Goal: Entertainment & Leisure: Browse casually

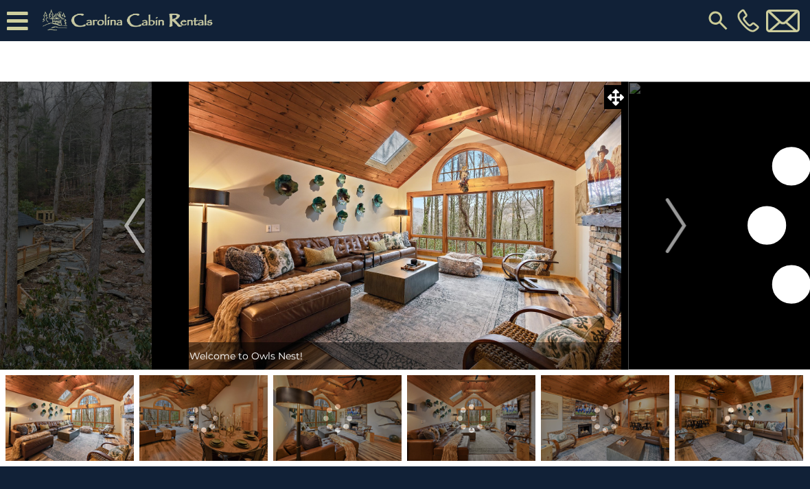
click at [685, 229] on img "Next" at bounding box center [675, 225] width 21 height 55
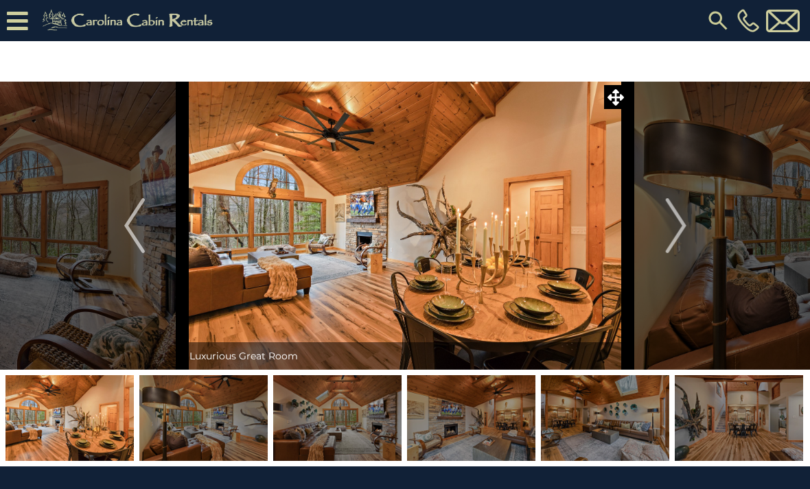
click at [683, 228] on img "Next" at bounding box center [675, 225] width 21 height 55
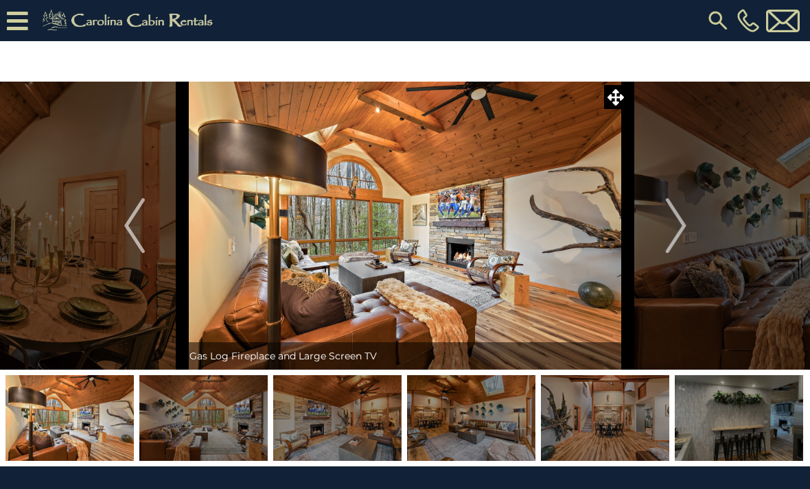
click at [682, 224] on img "Next" at bounding box center [675, 225] width 21 height 55
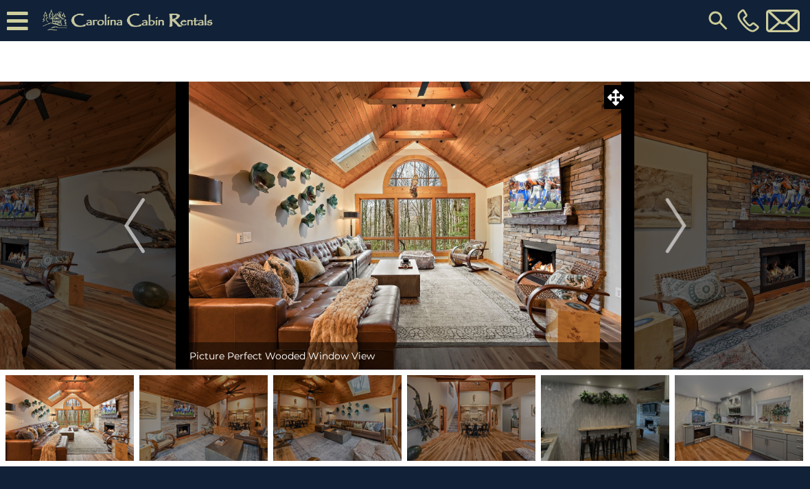
click at [679, 225] on img "Next" at bounding box center [675, 225] width 21 height 55
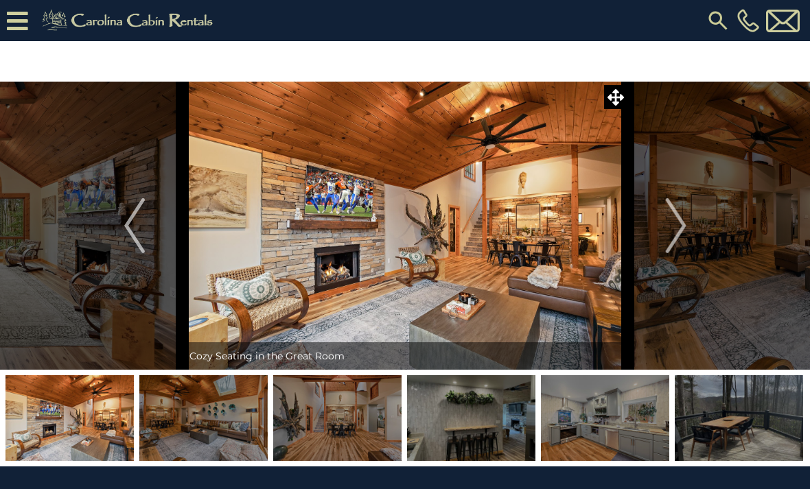
click at [672, 224] on img "Next" at bounding box center [675, 225] width 21 height 55
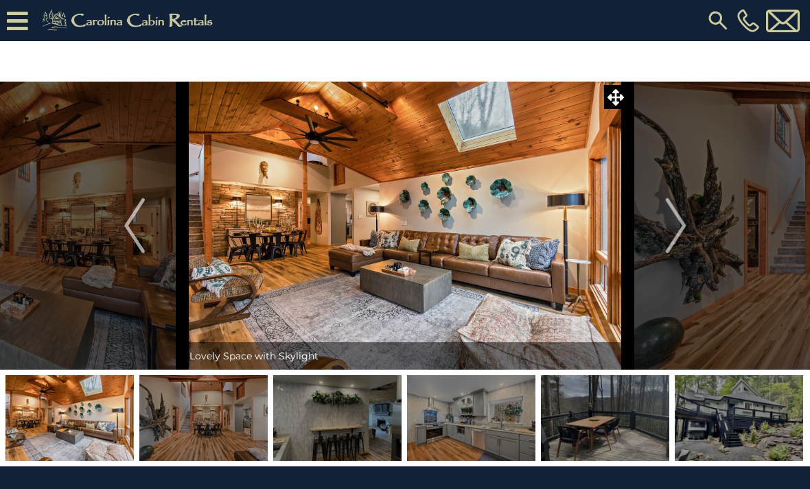
click at [680, 235] on img "Next" at bounding box center [675, 225] width 21 height 55
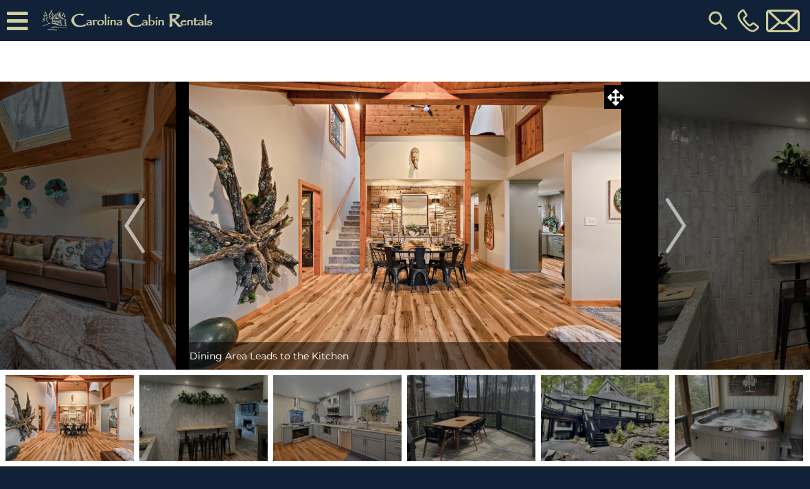
click at [681, 219] on img "Next" at bounding box center [675, 225] width 21 height 55
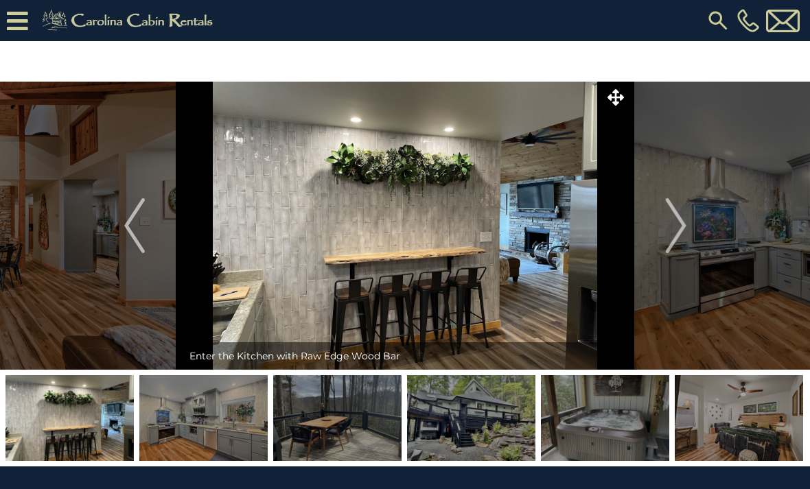
click at [672, 215] on img "Next" at bounding box center [675, 225] width 21 height 55
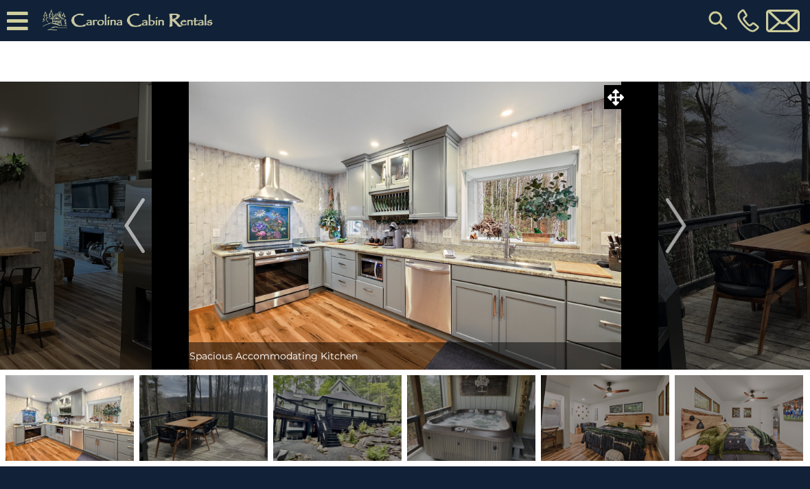
click at [675, 216] on img "Next" at bounding box center [675, 225] width 21 height 55
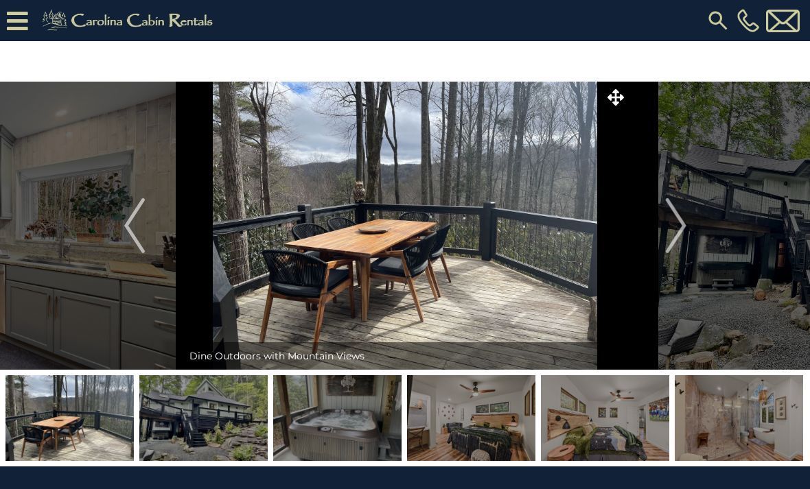
click at [670, 248] on img "Next" at bounding box center [675, 225] width 21 height 55
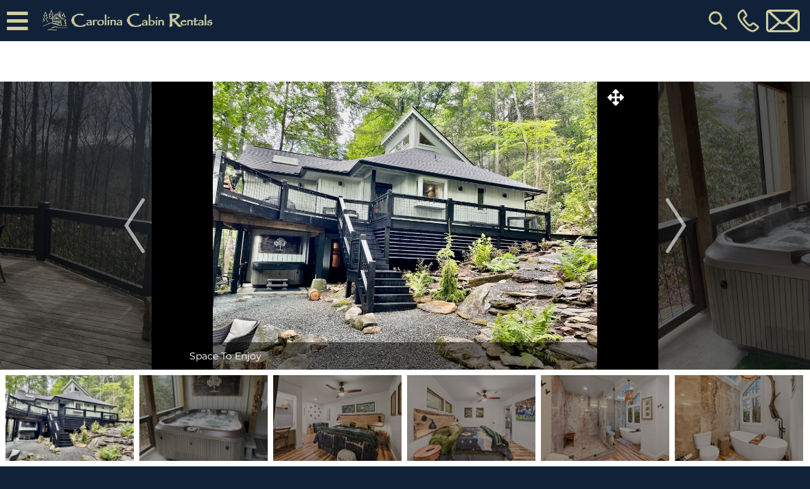
click at [681, 219] on img "Next" at bounding box center [675, 225] width 21 height 55
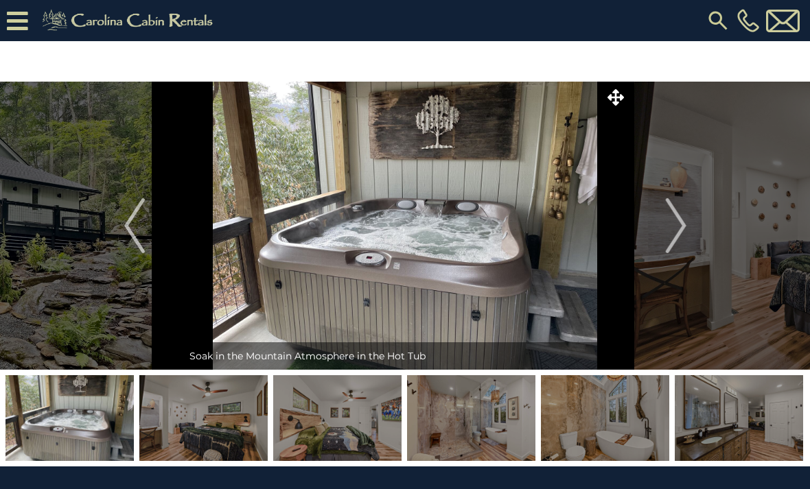
click at [683, 223] on img "Next" at bounding box center [675, 225] width 21 height 55
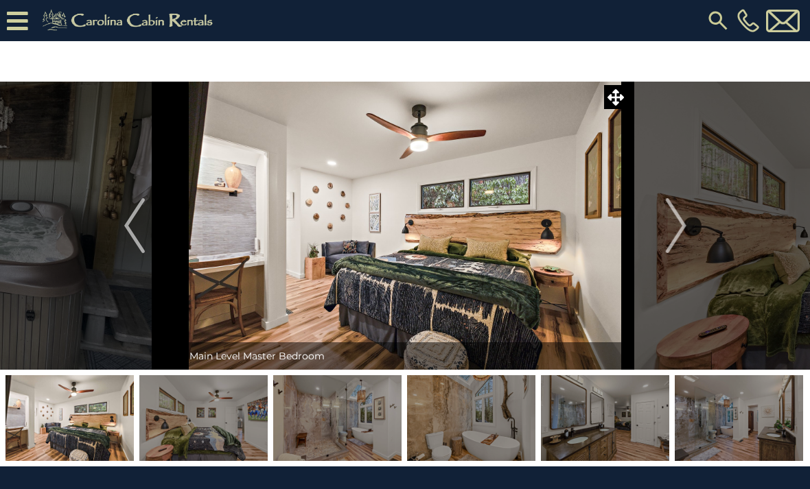
click at [681, 227] on img "Next" at bounding box center [675, 225] width 21 height 55
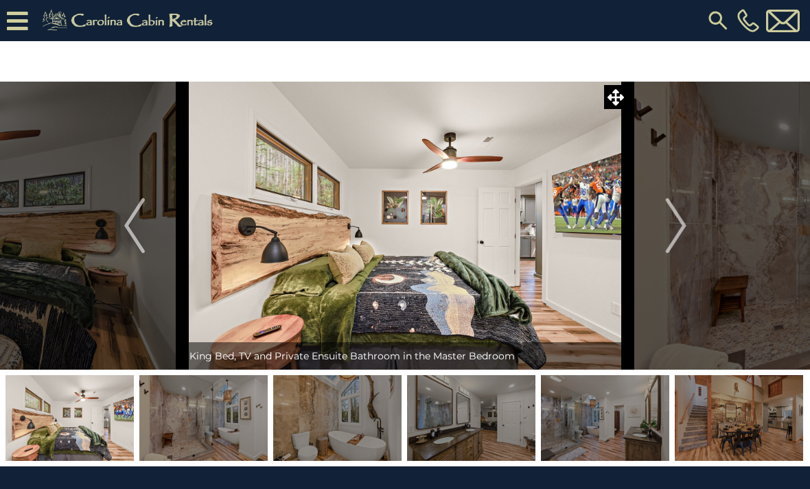
click at [680, 222] on img "Next" at bounding box center [675, 225] width 21 height 55
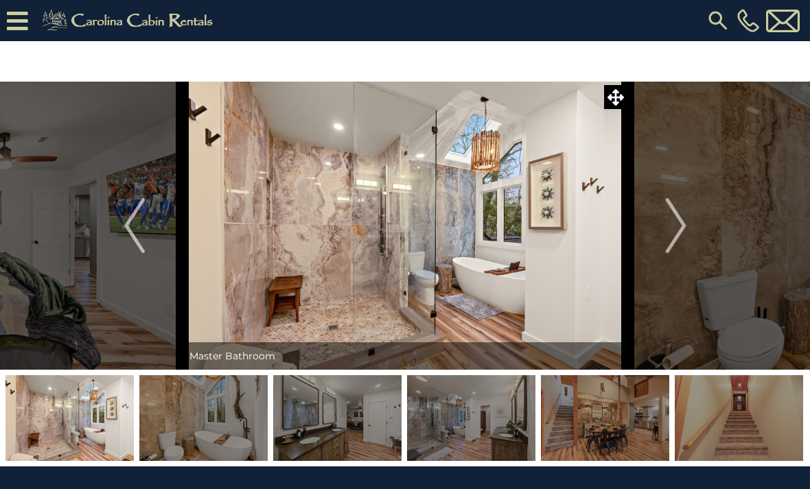
click at [680, 224] on img "Next" at bounding box center [675, 225] width 21 height 55
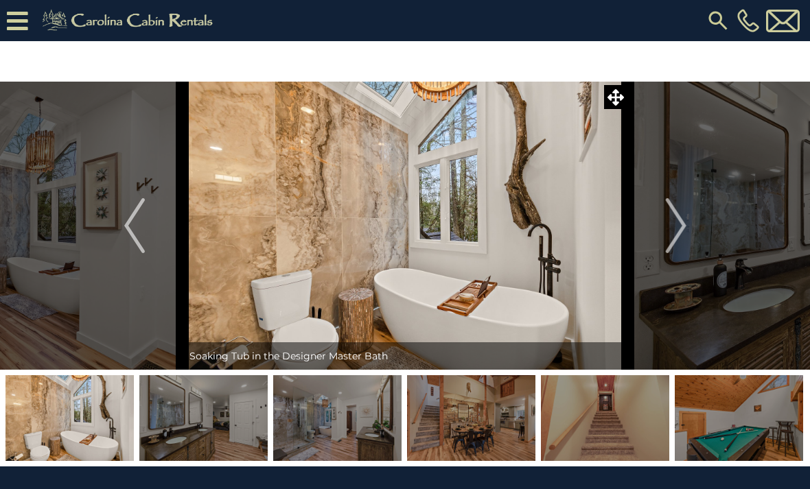
click at [681, 222] on img "Next" at bounding box center [675, 225] width 21 height 55
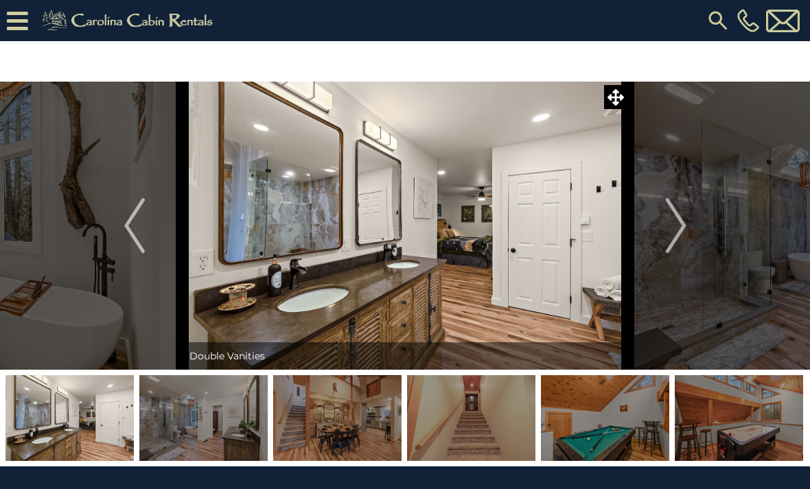
click at [680, 231] on img "Next" at bounding box center [675, 225] width 21 height 55
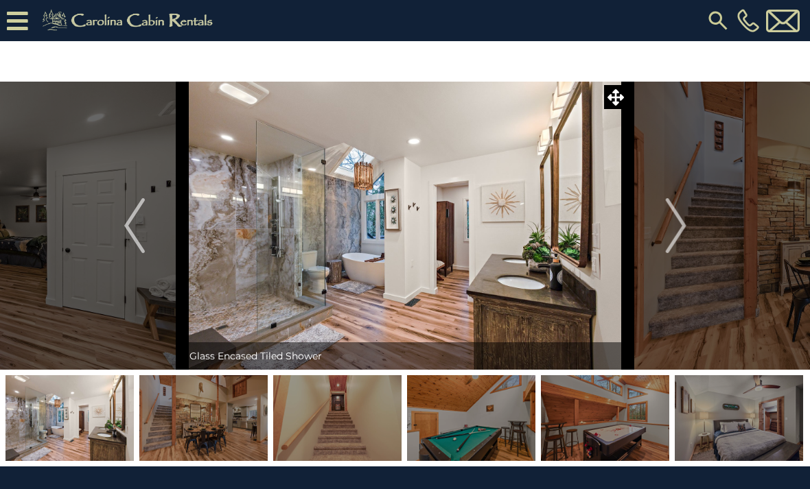
click at [665, 223] on button "Next" at bounding box center [676, 226] width 96 height 288
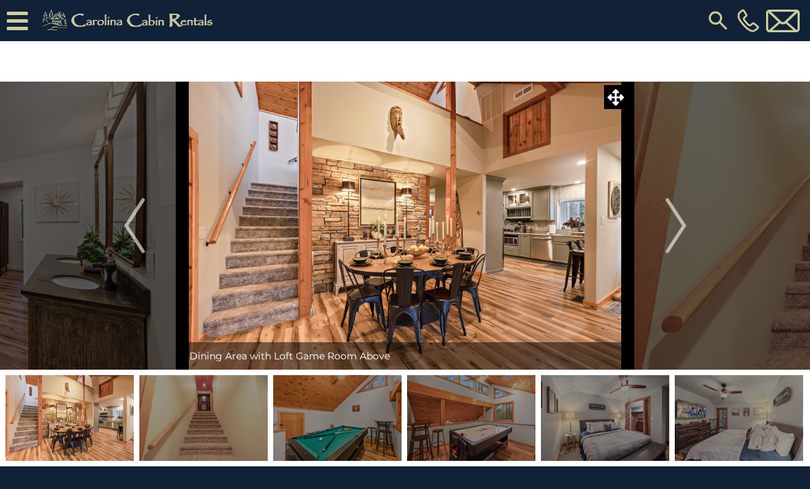
click at [681, 237] on img "Next" at bounding box center [675, 225] width 21 height 55
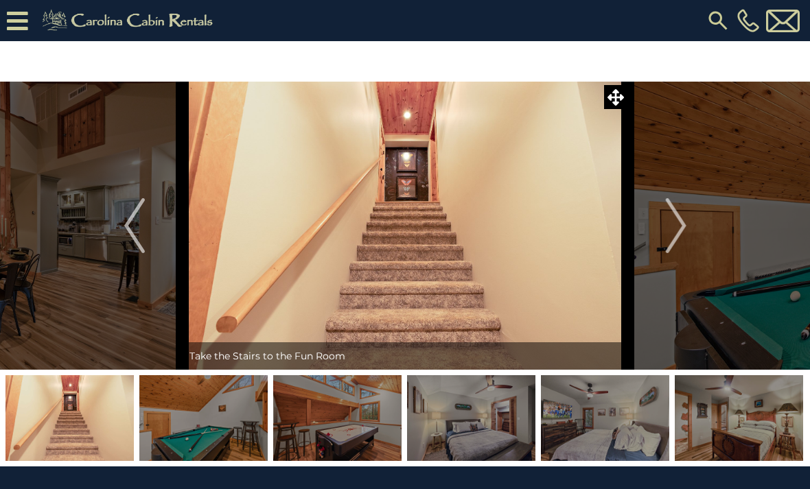
click at [675, 224] on img "Next" at bounding box center [675, 225] width 21 height 55
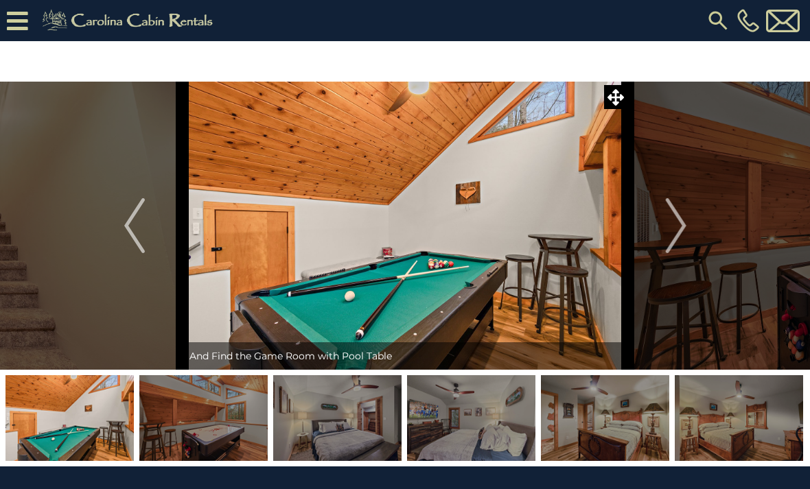
click at [670, 230] on img "Next" at bounding box center [675, 225] width 21 height 55
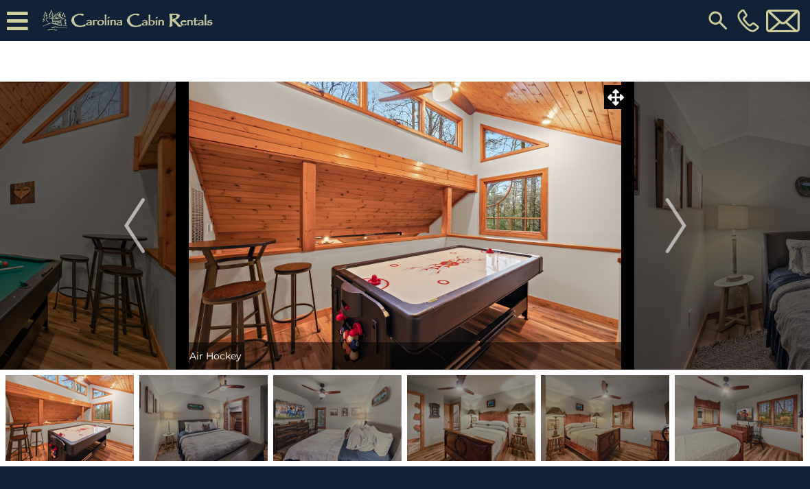
click at [670, 224] on img "Next" at bounding box center [675, 225] width 21 height 55
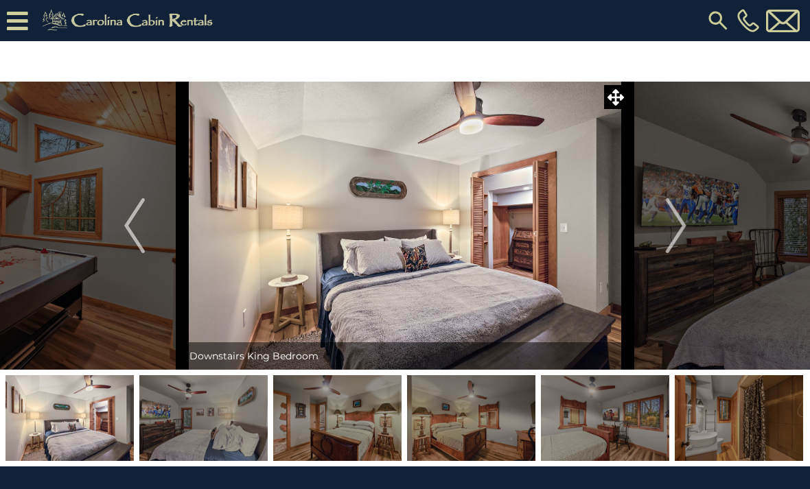
click at [675, 231] on img "Next" at bounding box center [675, 225] width 21 height 55
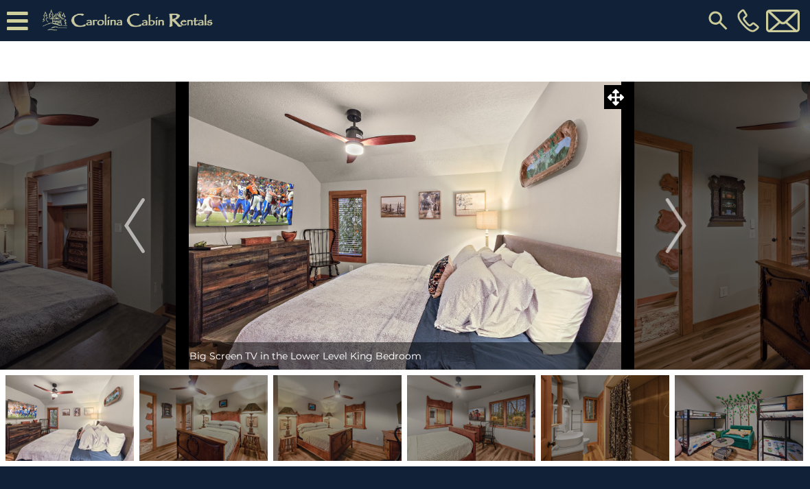
click at [668, 233] on img "Next" at bounding box center [675, 225] width 21 height 55
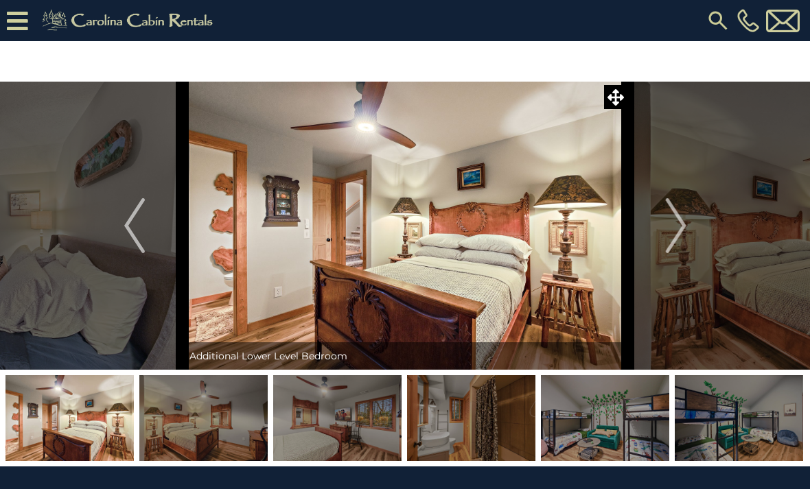
click at [674, 229] on img "Next" at bounding box center [675, 225] width 21 height 55
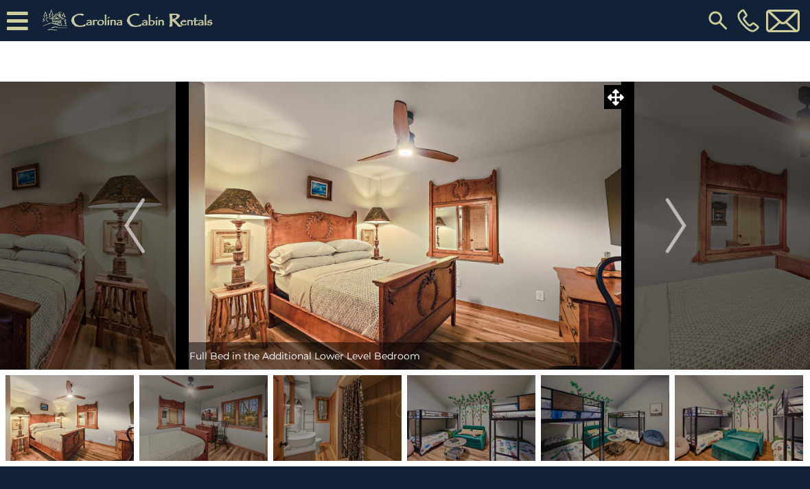
click at [671, 227] on img "Next" at bounding box center [675, 225] width 21 height 55
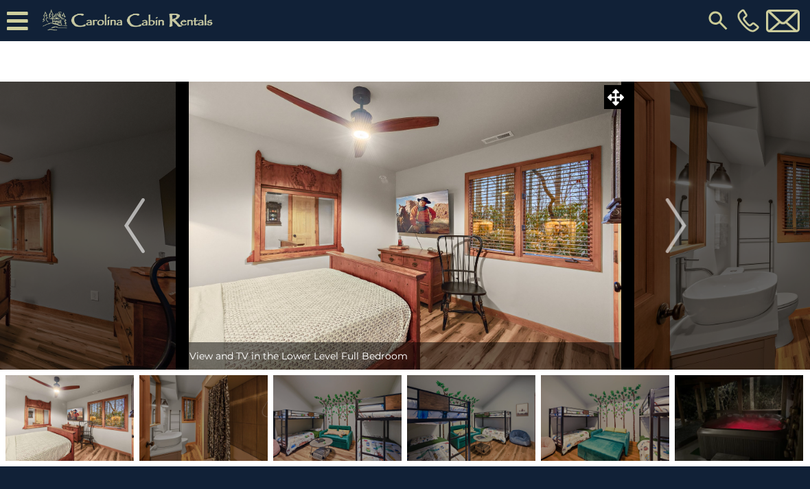
click at [675, 229] on img "Next" at bounding box center [675, 225] width 21 height 55
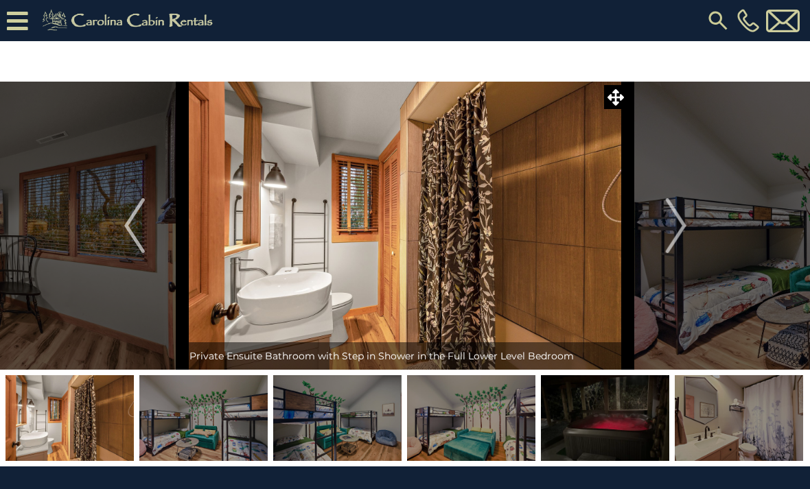
click at [676, 233] on img "Next" at bounding box center [675, 225] width 21 height 55
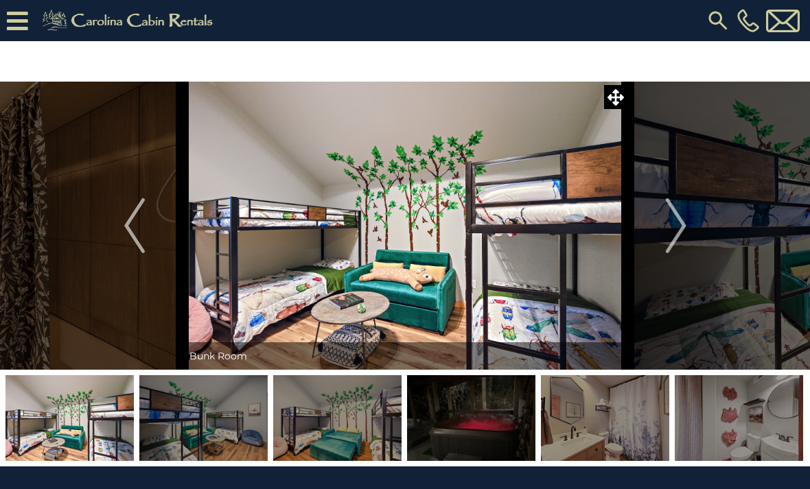
click at [668, 214] on img "Next" at bounding box center [675, 225] width 21 height 55
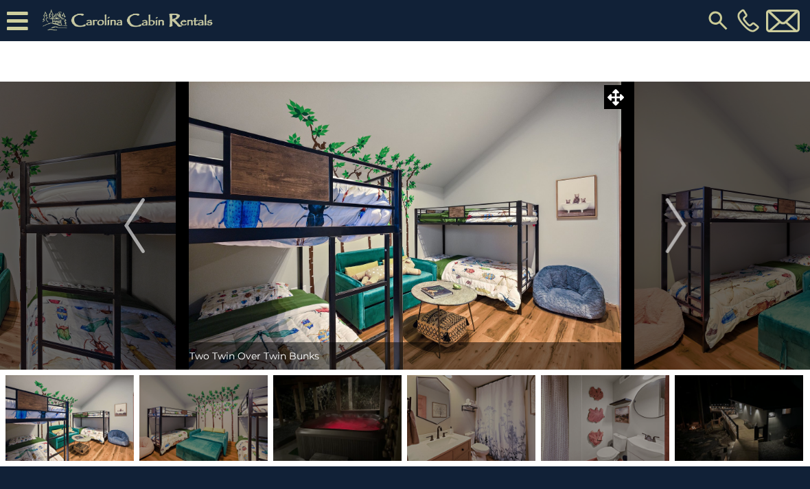
click at [658, 222] on button "Next" at bounding box center [676, 226] width 96 height 288
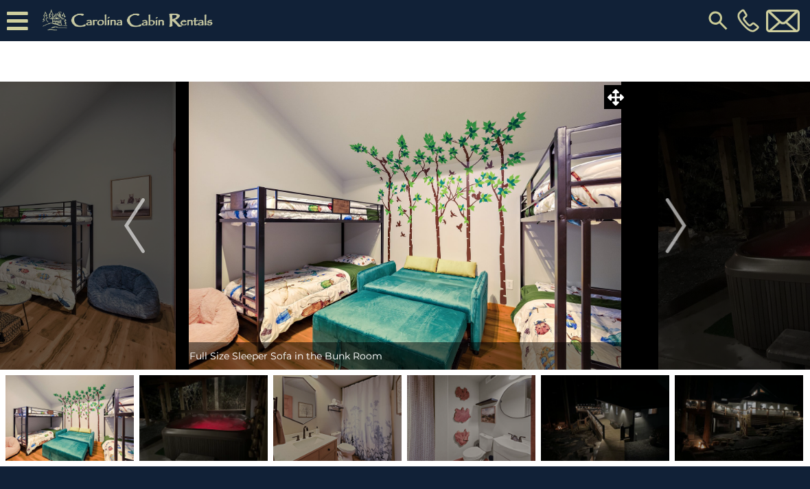
click at [660, 232] on button "Next" at bounding box center [676, 226] width 96 height 288
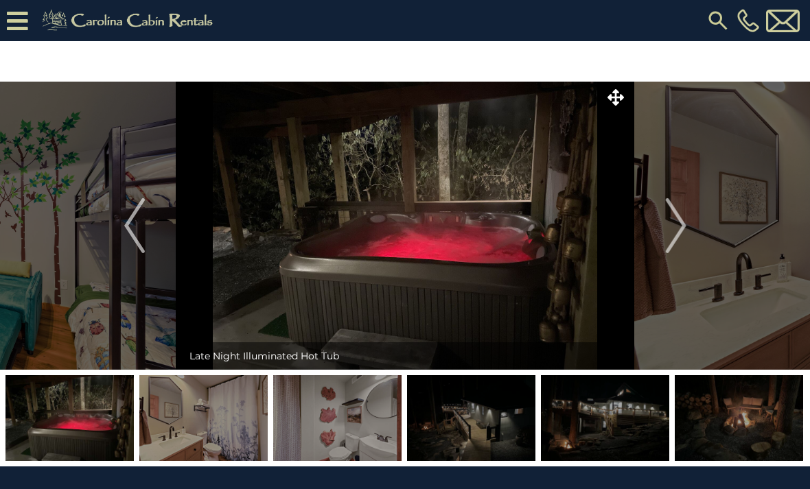
click at [648, 226] on button "Next" at bounding box center [676, 226] width 96 height 288
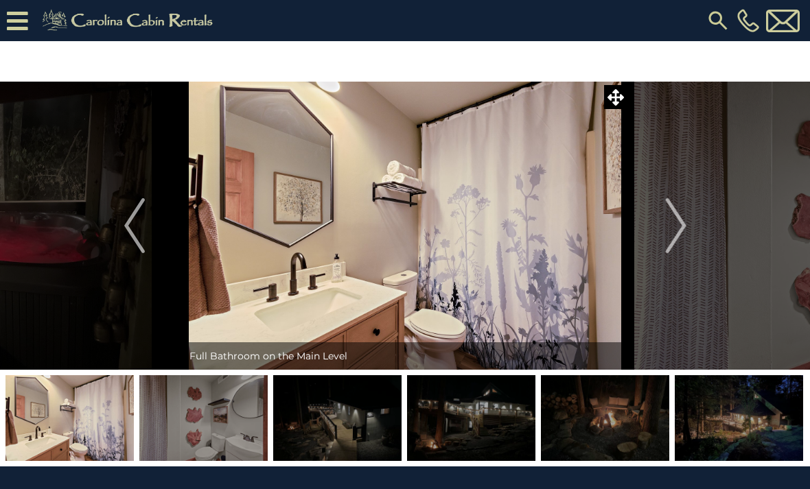
click at [660, 231] on button "Next" at bounding box center [676, 226] width 96 height 288
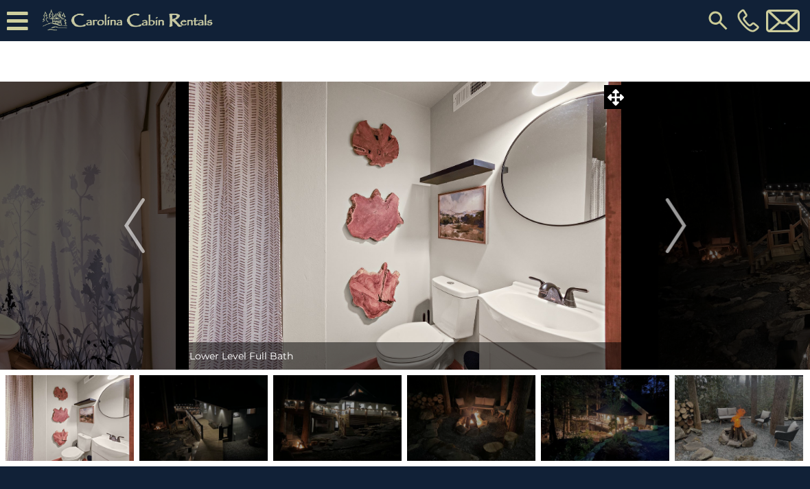
click at [669, 236] on img "Next" at bounding box center [675, 225] width 21 height 55
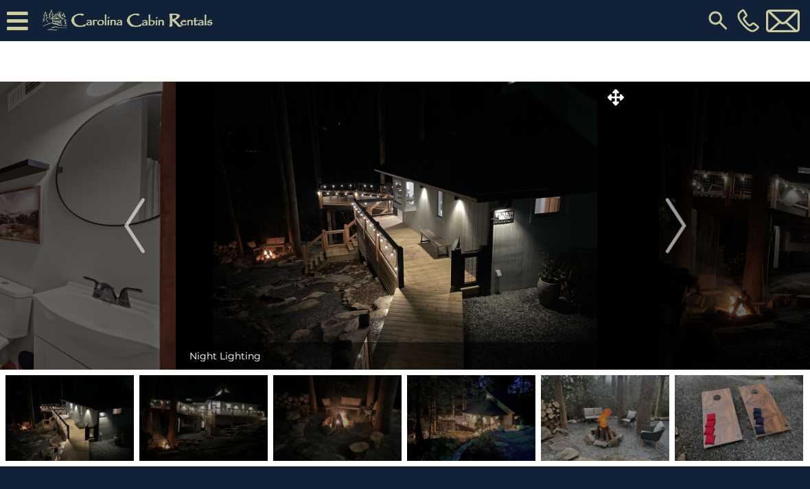
click at [666, 225] on img "Next" at bounding box center [675, 225] width 21 height 55
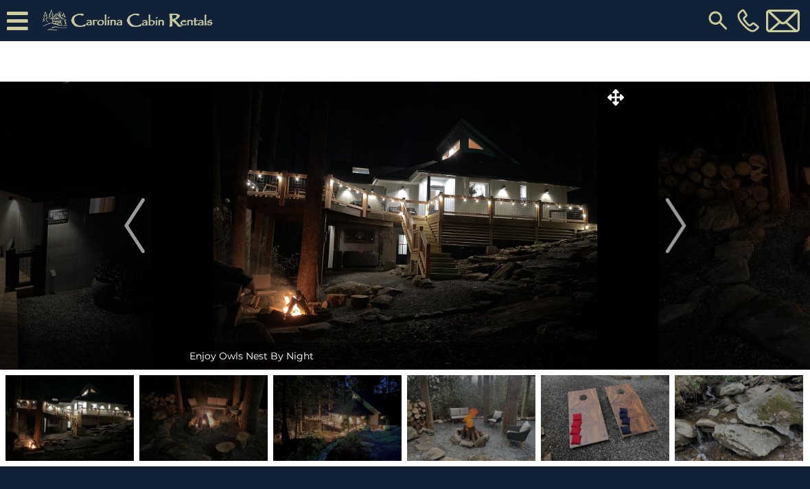
click at [668, 231] on img "Next" at bounding box center [675, 225] width 21 height 55
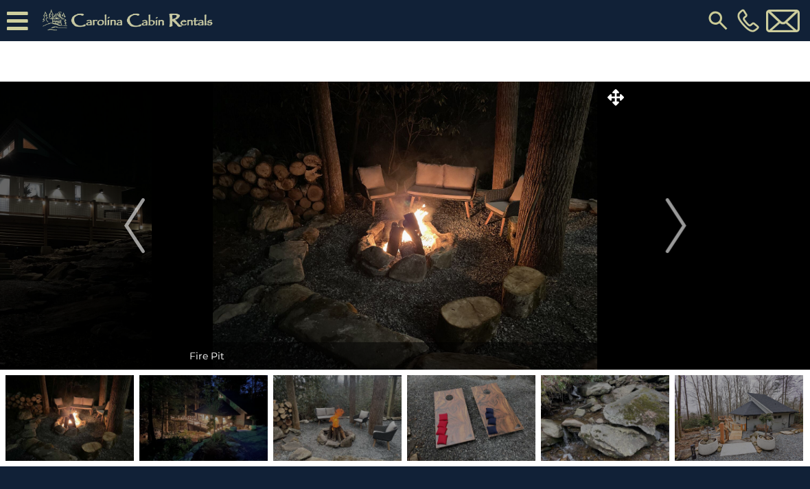
click at [666, 230] on img "Next" at bounding box center [675, 225] width 21 height 55
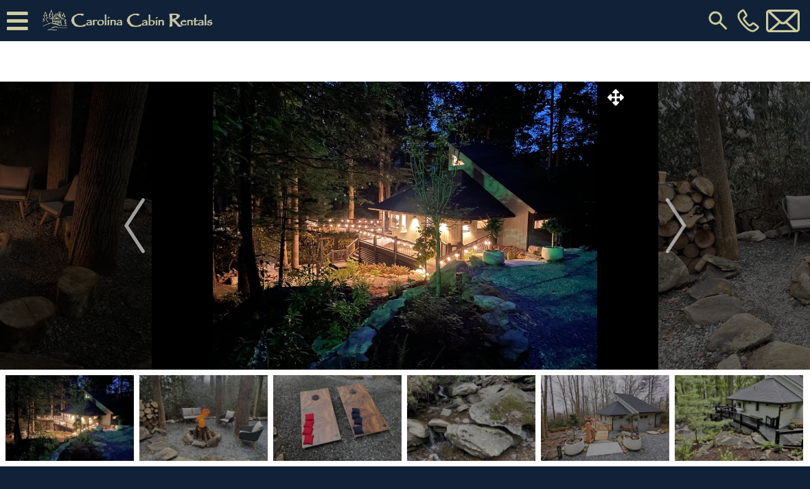
click at [670, 226] on img "Next" at bounding box center [675, 225] width 21 height 55
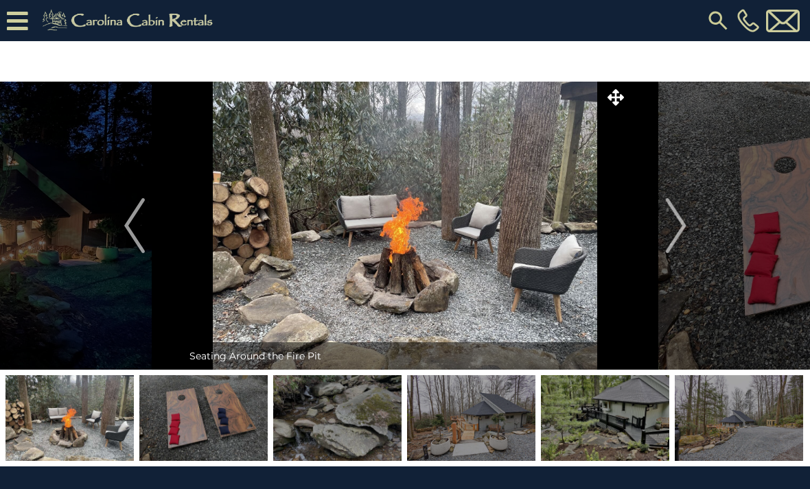
click at [676, 222] on img "Next" at bounding box center [675, 225] width 21 height 55
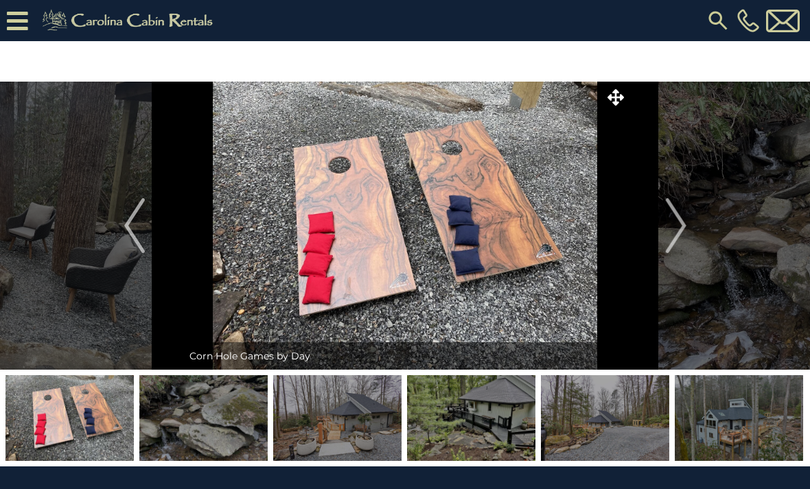
click at [668, 224] on img "Next" at bounding box center [675, 225] width 21 height 55
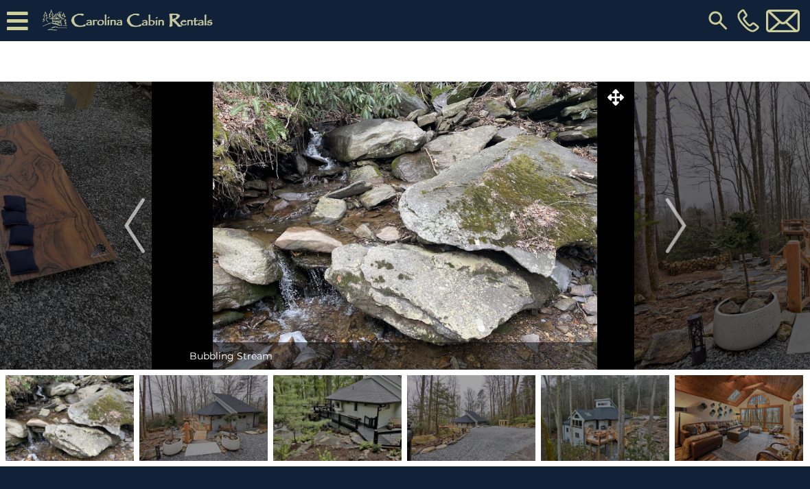
click at [668, 223] on img "Next" at bounding box center [675, 225] width 21 height 55
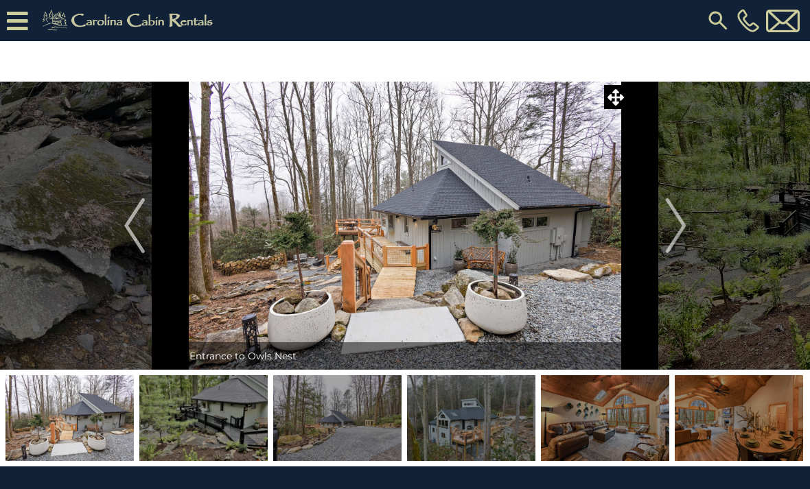
click at [683, 219] on img "Next" at bounding box center [675, 225] width 21 height 55
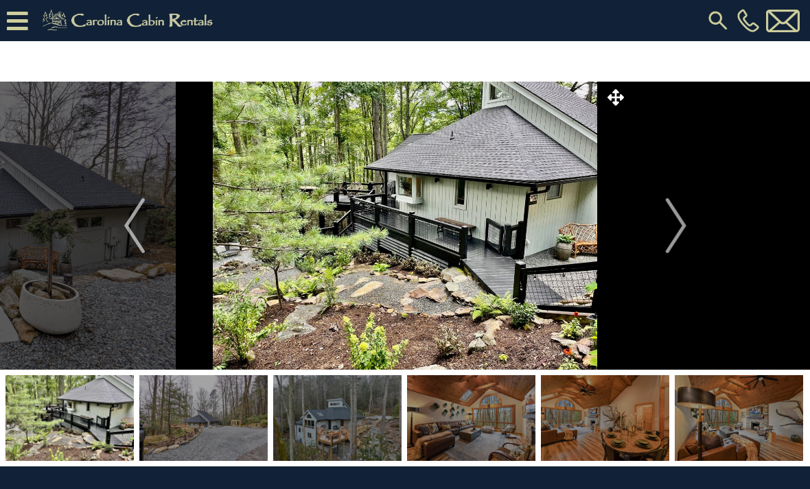
click at [677, 223] on img "Next" at bounding box center [675, 225] width 21 height 55
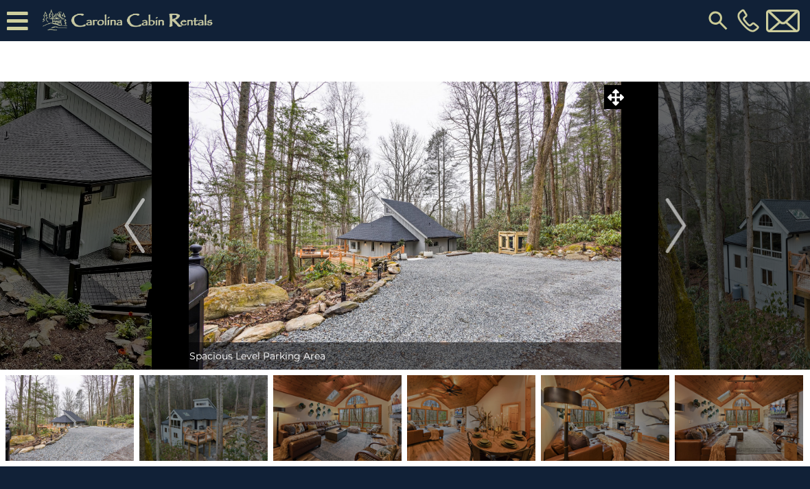
click at [677, 224] on img "Next" at bounding box center [675, 225] width 21 height 55
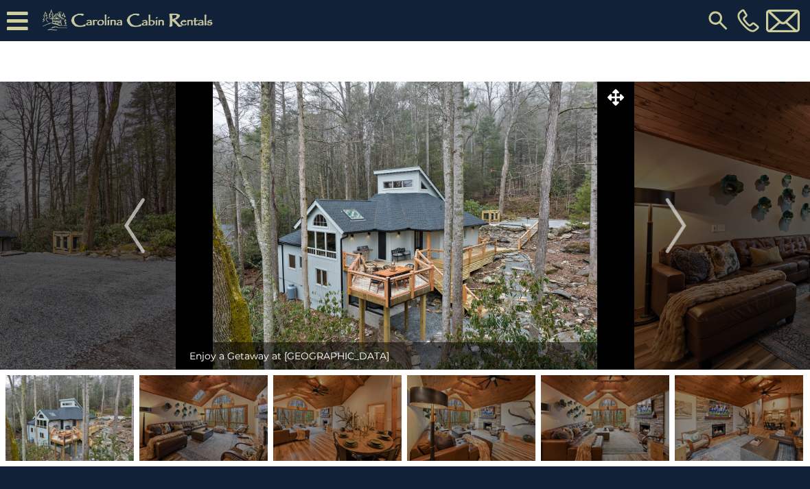
click at [682, 226] on img "Next" at bounding box center [675, 225] width 21 height 55
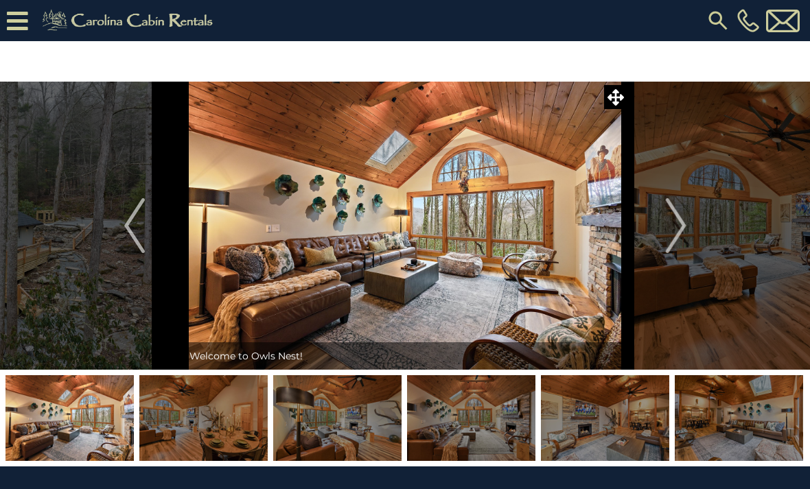
click at [681, 225] on img "Next" at bounding box center [675, 225] width 21 height 55
